Goal: Task Accomplishment & Management: Use online tool/utility

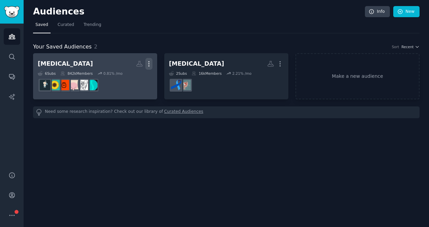
click at [146, 63] on icon "button" at bounding box center [148, 63] width 7 height 7
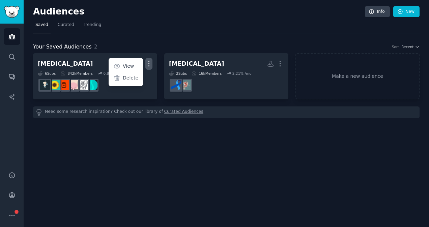
click at [167, 33] on div "Your Saved Audiences 2 Sort Recent [MEDICAL_DATA] More View Delete 6 Sub s 842k…" at bounding box center [226, 75] width 387 height 85
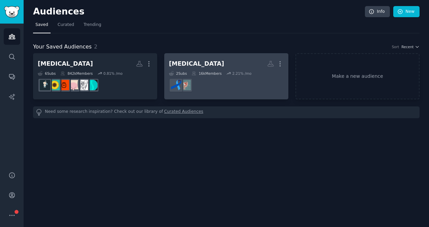
click at [184, 65] on div "[MEDICAL_DATA]" at bounding box center [196, 64] width 55 height 8
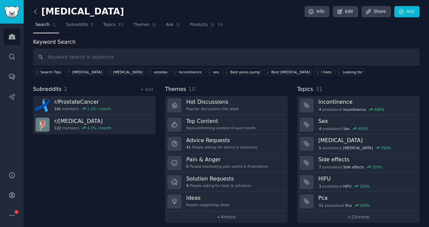
click at [36, 13] on icon at bounding box center [35, 11] width 2 height 4
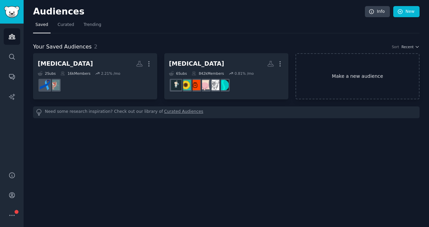
click at [329, 79] on link "Make a new audience" at bounding box center [358, 76] width 124 height 46
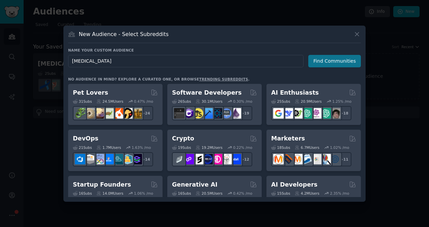
type input "[MEDICAL_DATA]"
click at [344, 61] on button "Find Communities" at bounding box center [335, 61] width 53 height 12
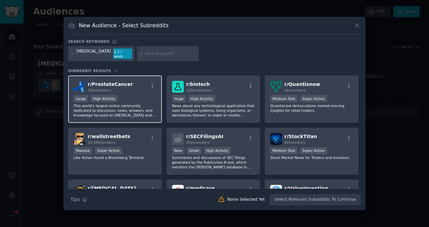
click at [126, 91] on div "r/ ProstateCancer 16k members >= 80th percentile for submissions / day Large Hi…" at bounding box center [115, 100] width 94 height 48
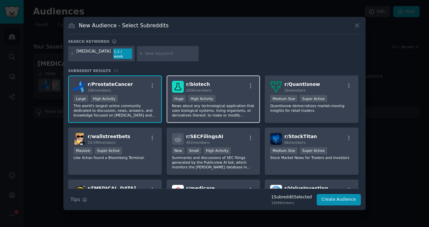
click at [172, 90] on div "r/ biotech 200k members Huge High Activity News about any technological applica…" at bounding box center [214, 100] width 94 height 48
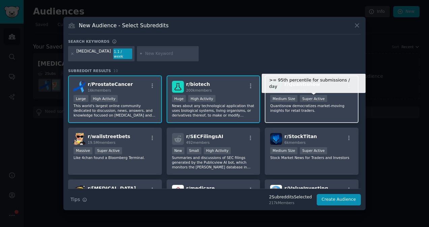
click at [300, 96] on div "Super Active" at bounding box center [313, 98] width 27 height 7
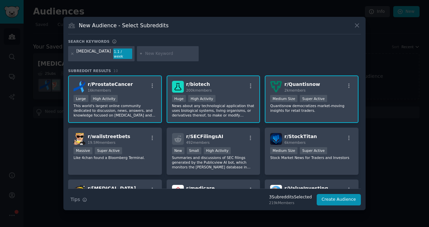
click at [271, 116] on div "r/ Quantisnow 2k members >= 95th percentile for submissions / day Medium Size S…" at bounding box center [312, 100] width 94 height 48
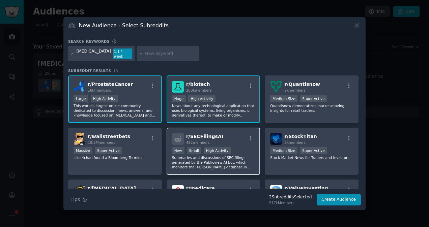
click at [226, 142] on div "r/ SECFilingsAI 492 members" at bounding box center [213, 139] width 83 height 12
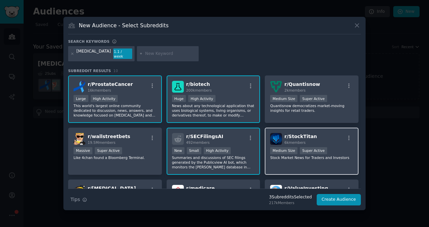
click at [290, 156] on p "Stock Market News for Traders and Investors" at bounding box center [311, 158] width 83 height 5
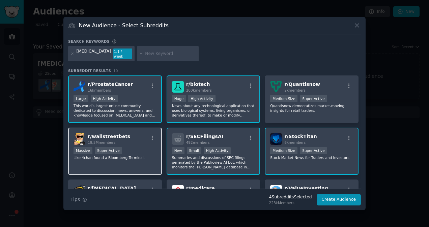
click at [122, 152] on div "Massive Super Active" at bounding box center [115, 152] width 83 height 8
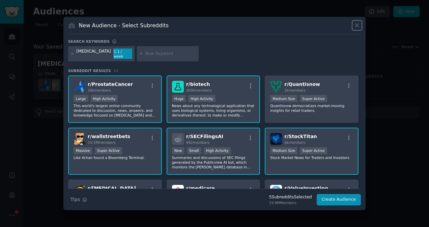
click at [359, 28] on icon at bounding box center [357, 25] width 7 height 7
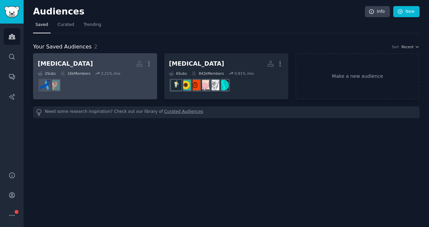
click at [91, 78] on dd at bounding box center [95, 85] width 115 height 19
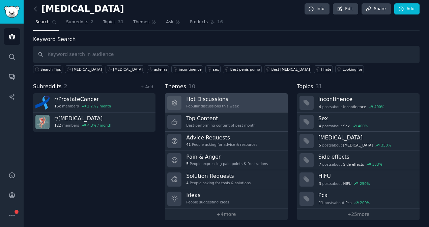
scroll to position [4, 0]
